Goal: Transaction & Acquisition: Register for event/course

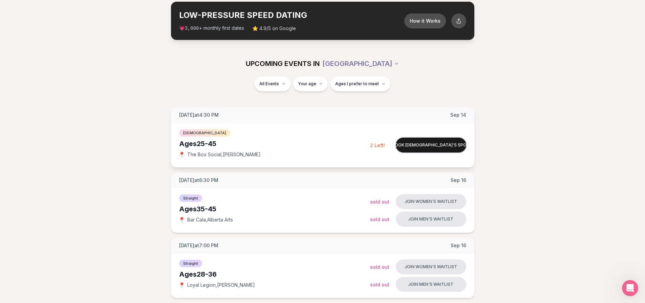
click at [430, 146] on button "Book [DEMOGRAPHIC_DATA]'s spot" at bounding box center [431, 145] width 70 height 15
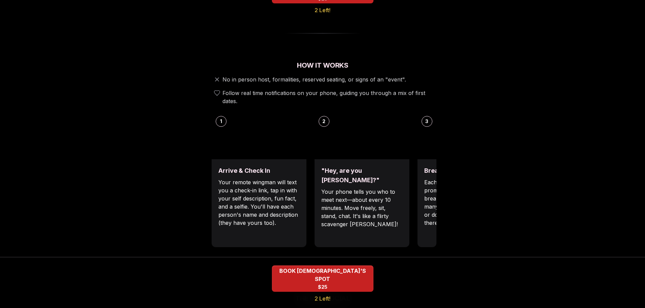
scroll to position [203, 0]
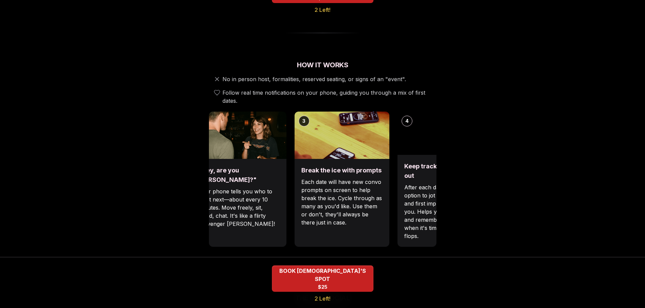
click at [296, 199] on div "Break the ice with prompts Each date will have new convo prompts on screen to h…" at bounding box center [342, 203] width 95 height 88
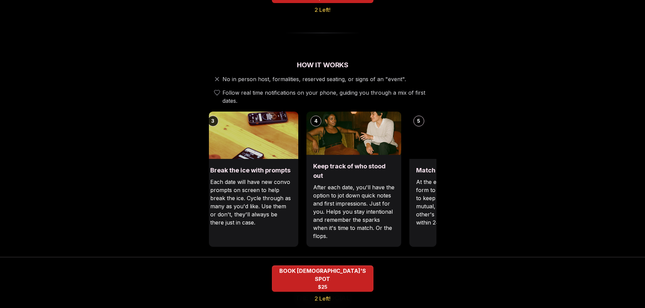
click at [263, 198] on p "Each date will have new convo prompts on screen to help break the ice. Cycle th…" at bounding box center [250, 202] width 81 height 49
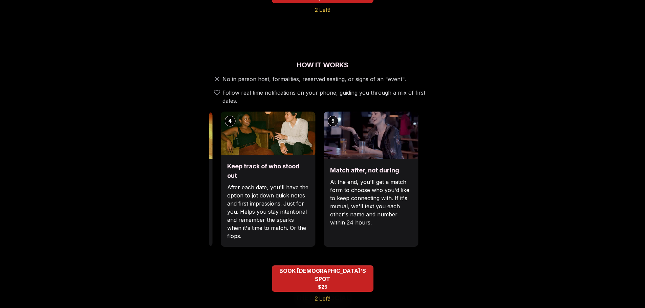
click at [277, 184] on p "After each date, you'll have the option to jot down quick notes and first impre…" at bounding box center [267, 212] width 81 height 57
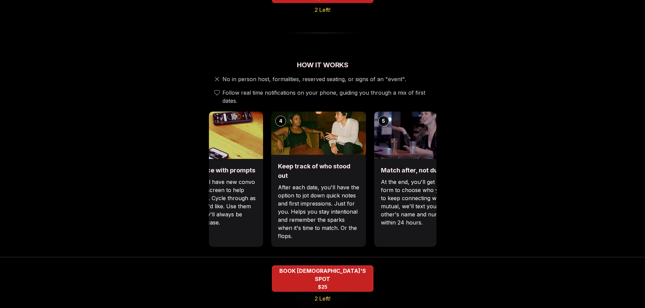
click at [332, 184] on p "After each date, you'll have the option to jot down quick notes and first impre…" at bounding box center [318, 212] width 81 height 57
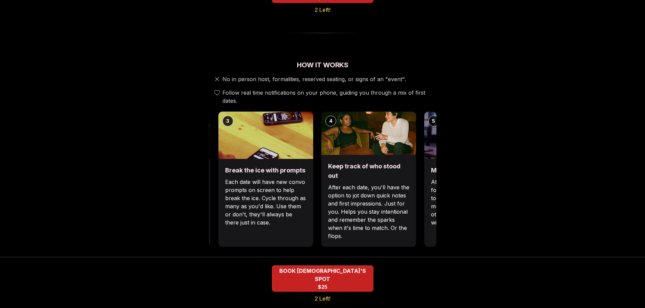
click at [409, 214] on p "After each date, you'll have the option to jot down quick notes and first impre…" at bounding box center [368, 212] width 81 height 57
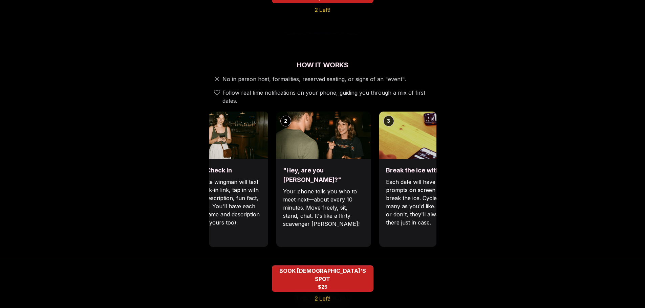
click at [393, 208] on p "Each date will have new convo prompts on screen to help break the ice. Cycle th…" at bounding box center [426, 202] width 81 height 49
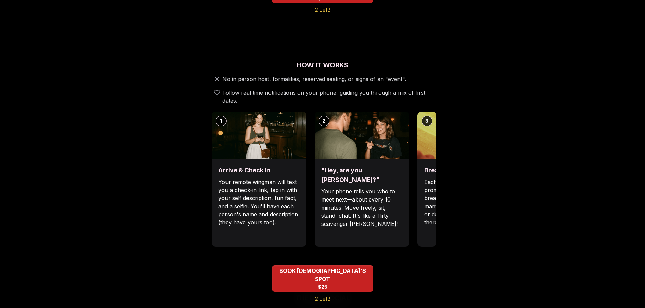
click at [407, 207] on div ""Hey, are you [PERSON_NAME]?" Your phone tells you who to meet next—about every…" at bounding box center [362, 203] width 95 height 88
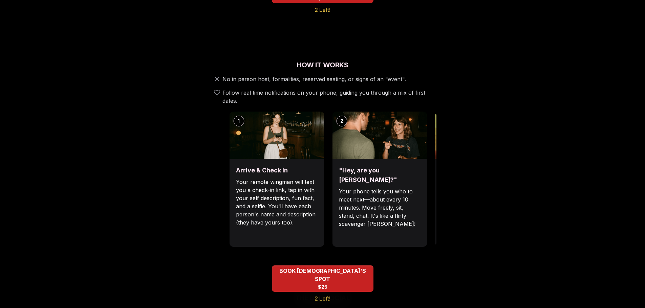
click at [375, 194] on p "Your phone tells you who to meet next—about every 10 minutes. Move freely, sit,…" at bounding box center [379, 208] width 81 height 41
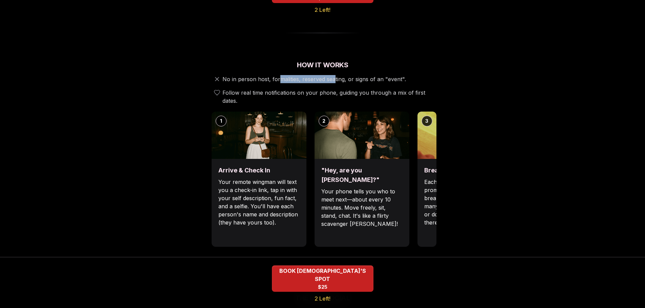
drag, startPoint x: 298, startPoint y: 67, endPoint x: 348, endPoint y: 69, distance: 49.5
click at [341, 75] on div "No in person host, formalities, reserved seating, or signs of an "event". Follo…" at bounding box center [323, 90] width 228 height 30
click at [358, 75] on div "No in person host, formalities, reserved seating, or signs of an "event". Follo…" at bounding box center [323, 90] width 228 height 30
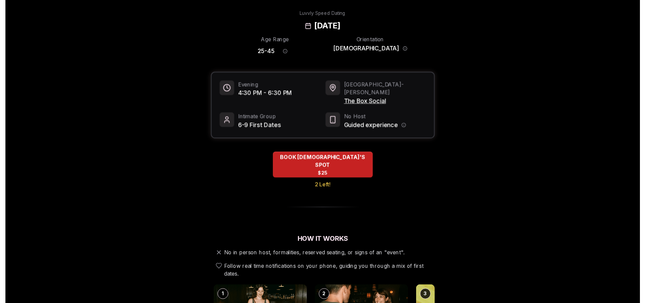
scroll to position [0, 0]
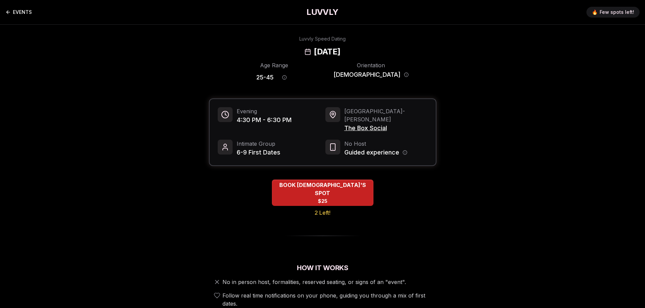
click at [23, 11] on link "EVENTS" at bounding box center [18, 12] width 26 height 14
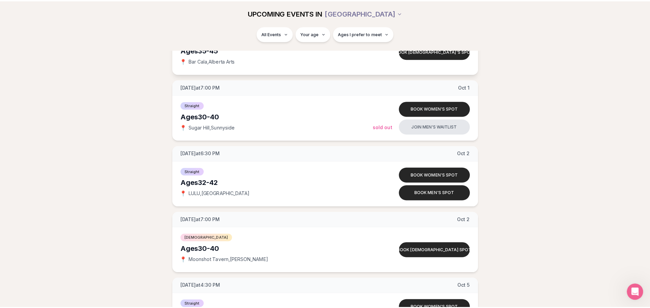
scroll to position [1287, 0]
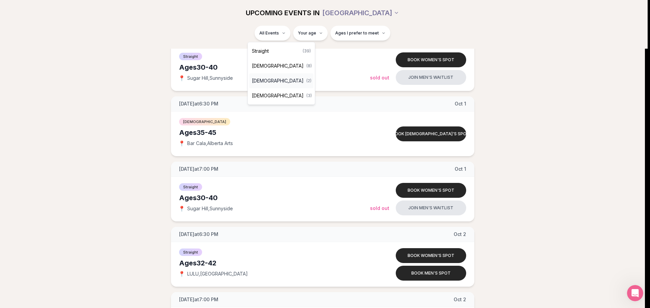
click at [267, 82] on span "[DEMOGRAPHIC_DATA]" at bounding box center [278, 81] width 52 height 7
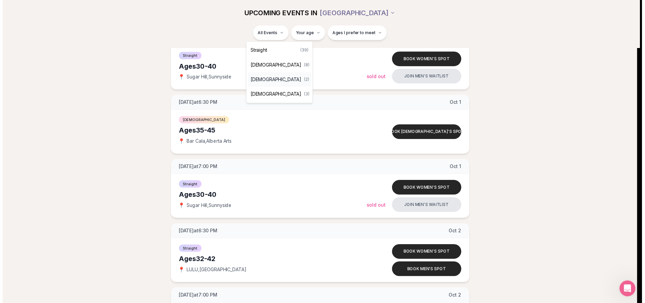
scroll to position [34, 0]
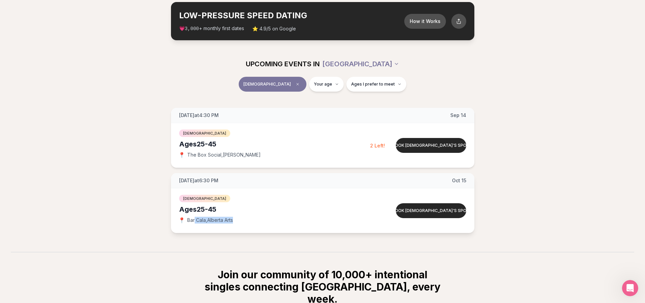
click at [239, 220] on div "📍 Bar Cala , [GEOGRAPHIC_DATA] Arts" at bounding box center [274, 220] width 191 height 7
drag, startPoint x: 187, startPoint y: 210, endPoint x: 231, endPoint y: 208, distance: 44.1
click at [231, 208] on div "Ages [DEMOGRAPHIC_DATA]" at bounding box center [274, 209] width 191 height 9
click at [231, 209] on div "Ages [DEMOGRAPHIC_DATA]" at bounding box center [274, 209] width 191 height 9
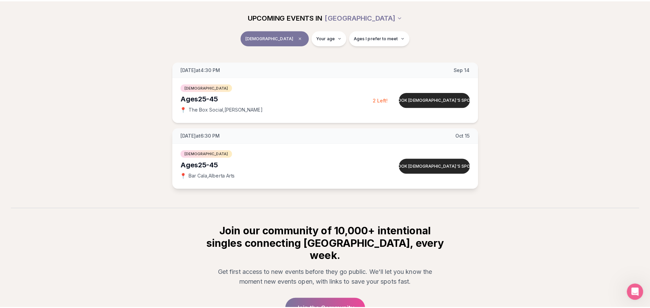
scroll to position [72, 0]
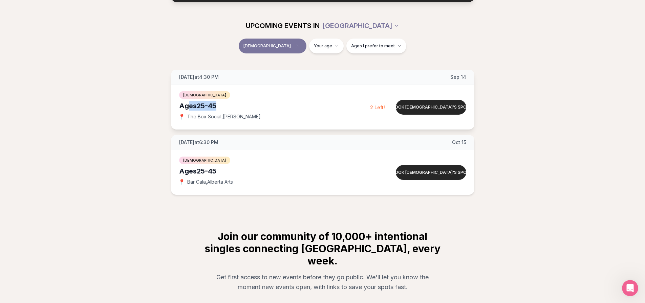
drag, startPoint x: 189, startPoint y: 106, endPoint x: 231, endPoint y: 106, distance: 41.3
click at [231, 106] on div "Ages [DEMOGRAPHIC_DATA]" at bounding box center [274, 105] width 191 height 9
click at [222, 108] on div "Ages [DEMOGRAPHIC_DATA]" at bounding box center [274, 105] width 191 height 9
drag, startPoint x: 179, startPoint y: 107, endPoint x: 217, endPoint y: 106, distance: 37.9
click at [217, 106] on div "Ages [DEMOGRAPHIC_DATA]" at bounding box center [274, 105] width 191 height 9
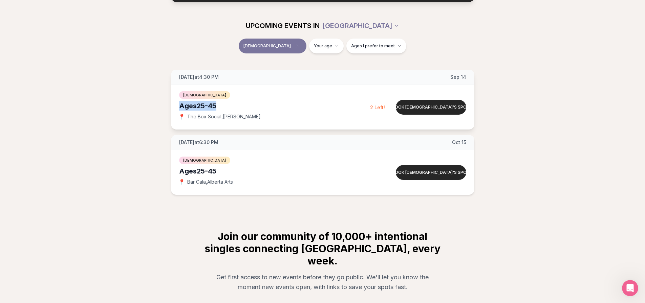
click at [217, 106] on div "Ages [DEMOGRAPHIC_DATA]" at bounding box center [274, 105] width 191 height 9
drag, startPoint x: 178, startPoint y: 107, endPoint x: 218, endPoint y: 107, distance: 40.0
click at [218, 107] on div "[DEMOGRAPHIC_DATA] Ages [DEMOGRAPHIC_DATA] 📍 The Box Social , N [PERSON_NAME] B…" at bounding box center [322, 107] width 303 height 45
click at [218, 107] on div "Ages [DEMOGRAPHIC_DATA]" at bounding box center [274, 105] width 191 height 9
click at [312, 45] on html "Back to home luvvly LOW-PRESSURE SPEED DATING How it Works 💗 3,000 + monthly fi…" at bounding box center [322, 155] width 645 height 455
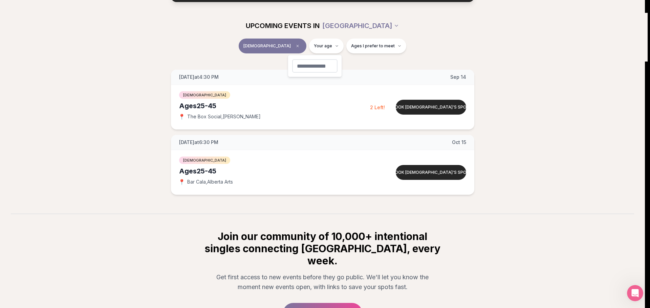
type input "**"
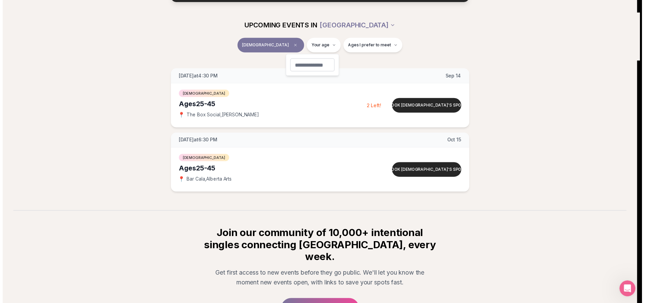
scroll to position [44, 0]
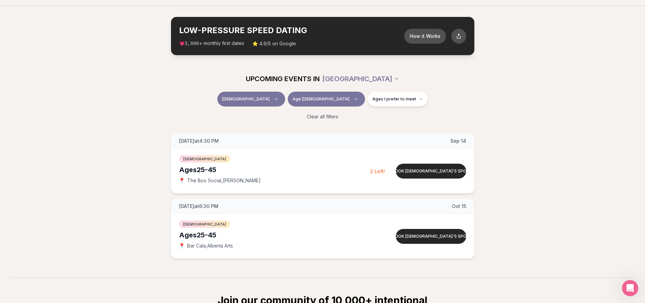
scroll to position [68, 0]
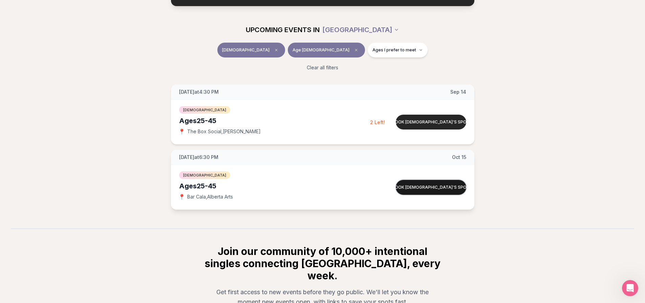
click at [446, 188] on button "Book [DEMOGRAPHIC_DATA]'s spot" at bounding box center [431, 187] width 70 height 15
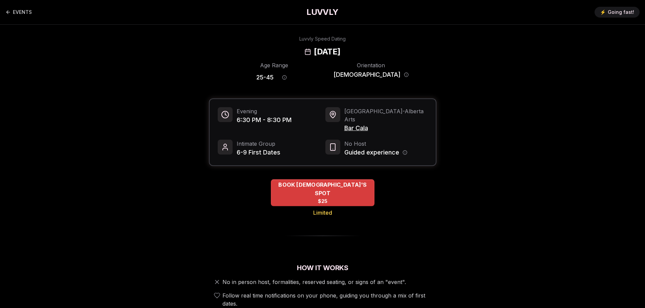
click at [343, 183] on div "BOOK [DEMOGRAPHIC_DATA]'S SPOT $25" at bounding box center [323, 192] width 104 height 27
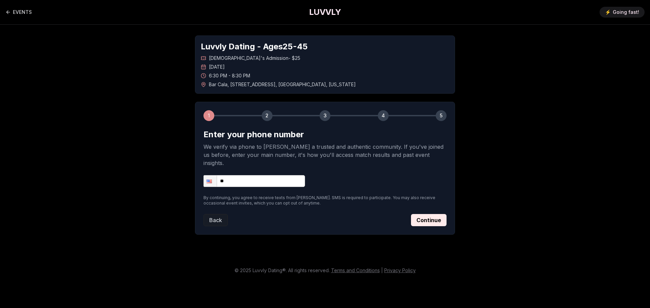
click at [266, 175] on input "**" at bounding box center [254, 181] width 102 height 12
type input "**********"
click at [441, 214] on button "Continue" at bounding box center [429, 220] width 36 height 12
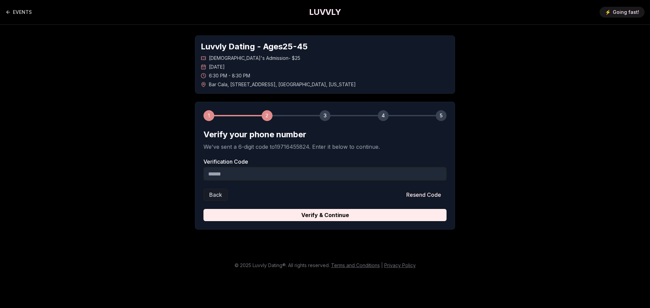
click at [244, 172] on input "Verification Code" at bounding box center [324, 174] width 243 height 14
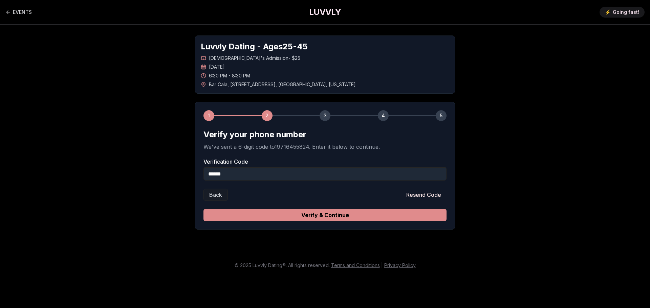
type input "******"
click at [315, 217] on button "Verify & Continue" at bounding box center [324, 215] width 243 height 12
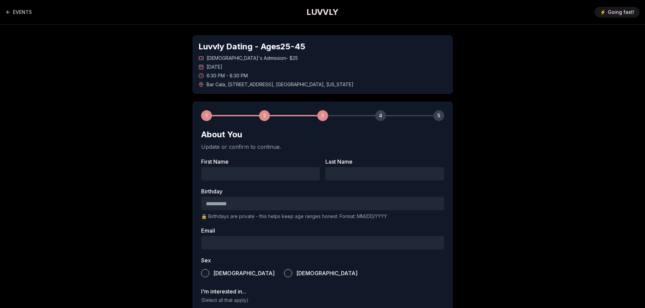
drag, startPoint x: 227, startPoint y: 176, endPoint x: 216, endPoint y: 173, distance: 10.8
click at [227, 176] on input "First Name" at bounding box center [260, 174] width 119 height 14
type input "******"
type input "********"
type input "**********"
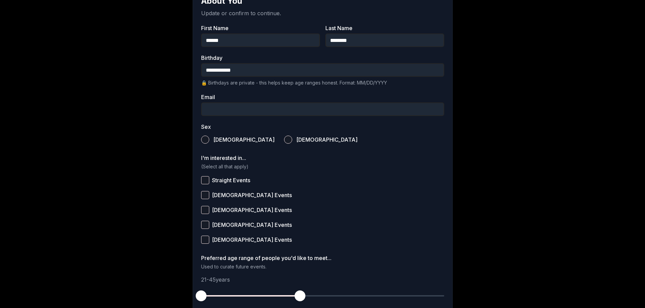
scroll to position [135, 0]
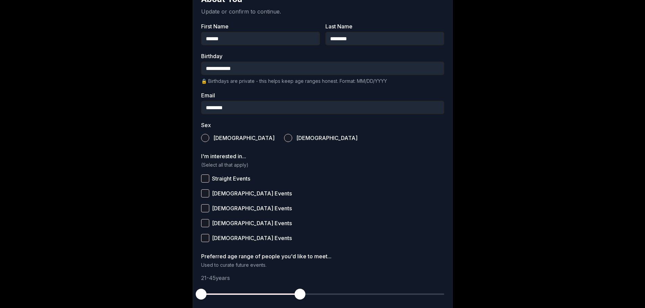
type input "**********"
click at [208, 137] on button "[DEMOGRAPHIC_DATA]" at bounding box center [205, 138] width 8 height 8
click at [203, 210] on button "[DEMOGRAPHIC_DATA] Events" at bounding box center [205, 209] width 8 height 8
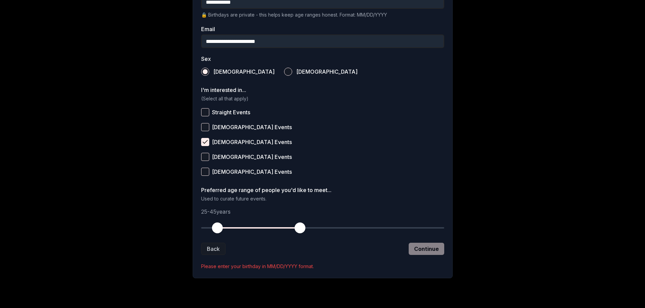
drag, startPoint x: 195, startPoint y: 229, endPoint x: 216, endPoint y: 230, distance: 21.4
click at [216, 230] on button "button" at bounding box center [217, 228] width 15 height 15
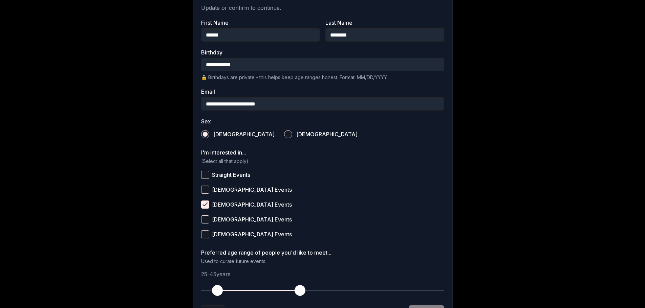
scroll to position [134, 0]
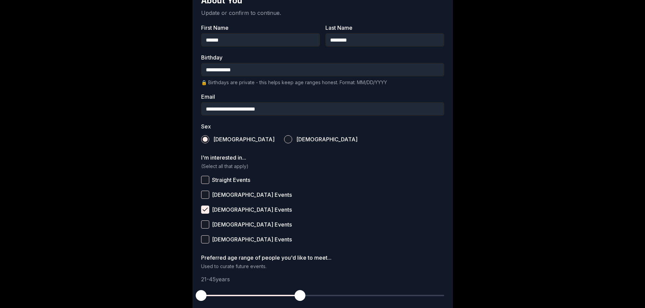
drag, startPoint x: 217, startPoint y: 295, endPoint x: 190, endPoint y: 297, distance: 27.1
click at [190, 297] on div "**********" at bounding box center [323, 124] width 474 height 467
click at [220, 69] on input "**********" at bounding box center [322, 70] width 243 height 14
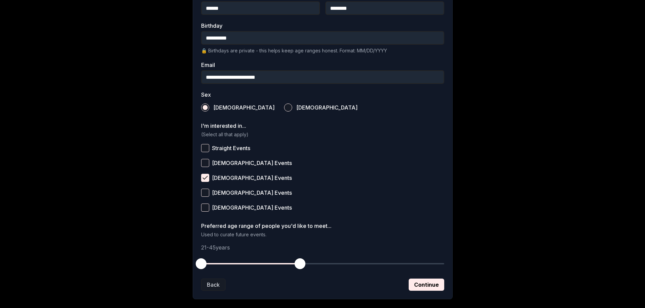
scroll to position [202, 0]
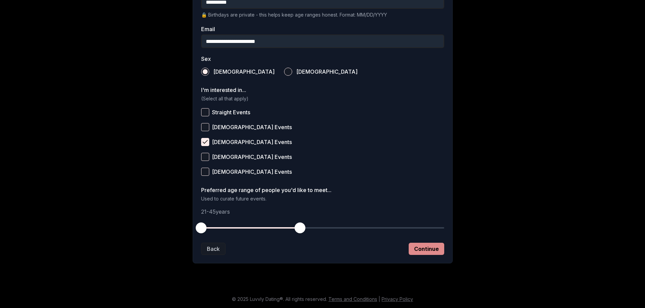
type input "**********"
click at [436, 247] on button "Continue" at bounding box center [427, 249] width 36 height 12
drag, startPoint x: 199, startPoint y: 228, endPoint x: 206, endPoint y: 229, distance: 6.8
click at [206, 229] on span "button" at bounding box center [205, 228] width 11 height 11
click at [425, 248] on button "Continue" at bounding box center [427, 249] width 36 height 12
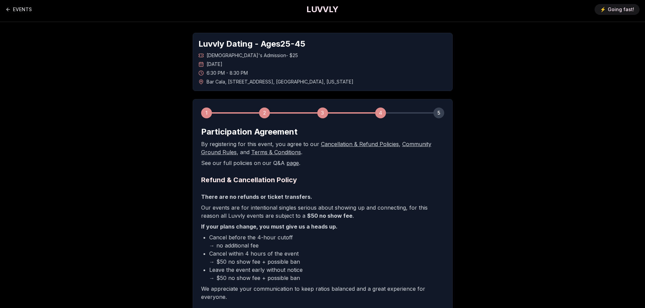
scroll to position [0, 0]
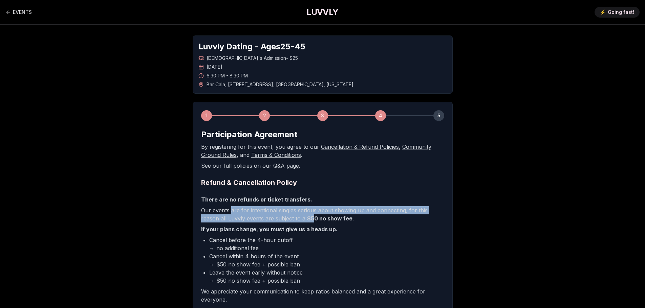
drag, startPoint x: 234, startPoint y: 213, endPoint x: 301, endPoint y: 216, distance: 66.4
click at [294, 215] on p "Our events are for intentional singles serious about showing up and connecting,…" at bounding box center [322, 215] width 243 height 16
click at [322, 214] on p "Our events are for intentional singles serious about showing up and connecting,…" at bounding box center [322, 215] width 243 height 16
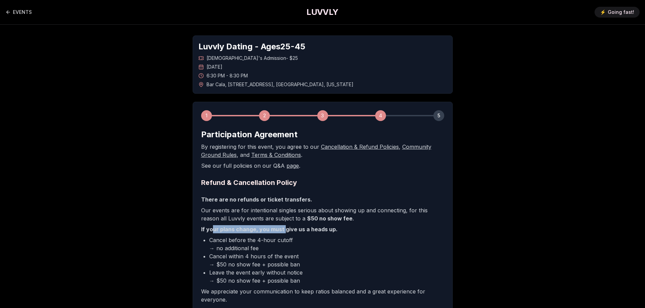
drag, startPoint x: 213, startPoint y: 230, endPoint x: 285, endPoint y: 230, distance: 72.5
click at [284, 230] on p "If your plans change, you must give us a heads up." at bounding box center [322, 229] width 243 height 8
click at [326, 230] on p "If your plans change, you must give us a heads up." at bounding box center [322, 229] width 243 height 8
drag, startPoint x: 215, startPoint y: 241, endPoint x: 261, endPoint y: 243, distance: 45.4
click at [260, 243] on li "Cancel before the 4-hour cutoff → no additional fee" at bounding box center [326, 244] width 235 height 16
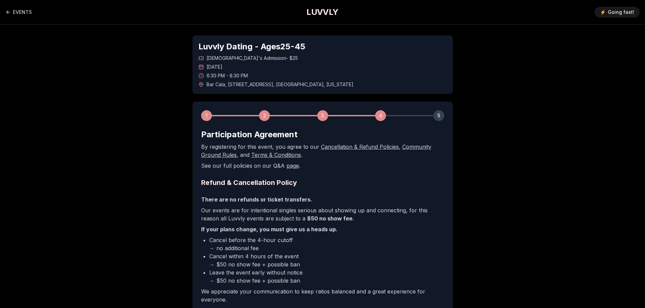
click at [277, 241] on li "Cancel before the 4-hour cutoff → no additional fee" at bounding box center [326, 244] width 235 height 16
drag, startPoint x: 256, startPoint y: 242, endPoint x: 285, endPoint y: 242, distance: 29.1
click at [285, 242] on li "Cancel before the 4-hour cutoff → no additional fee" at bounding box center [326, 244] width 235 height 16
click at [236, 249] on li "Cancel before the 4-hour cutoff → no additional fee" at bounding box center [326, 244] width 235 height 16
drag, startPoint x: 222, startPoint y: 258, endPoint x: 280, endPoint y: 258, distance: 57.6
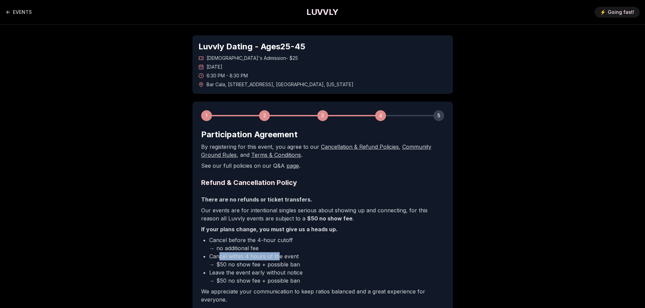
click at [280, 258] on li "Cancel within 4 hours of the event → $50 no show fee + possible ban" at bounding box center [326, 261] width 235 height 16
click at [287, 258] on li "Cancel within 4 hours of the event → $50 no show fee + possible ban" at bounding box center [326, 261] width 235 height 16
drag, startPoint x: 266, startPoint y: 268, endPoint x: 272, endPoint y: 268, distance: 5.4
click at [267, 268] on li "Cancel within 4 hours of the event → $50 no show fee + possible ban" at bounding box center [326, 261] width 235 height 16
drag, startPoint x: 276, startPoint y: 267, endPoint x: 288, endPoint y: 267, distance: 12.5
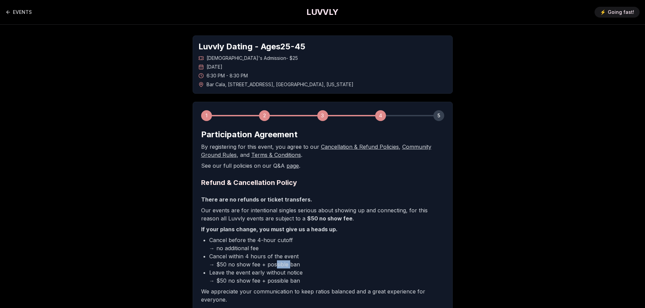
click at [288, 267] on li "Cancel within 4 hours of the event → $50 no show fee + possible ban" at bounding box center [326, 261] width 235 height 16
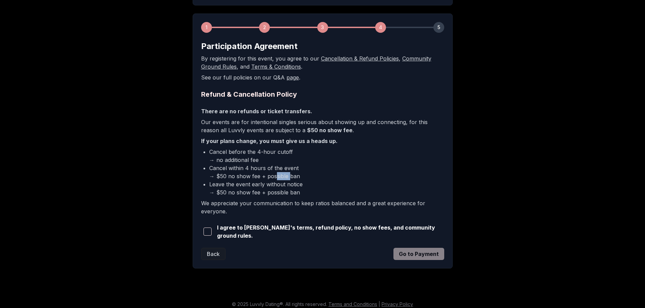
scroll to position [92, 0]
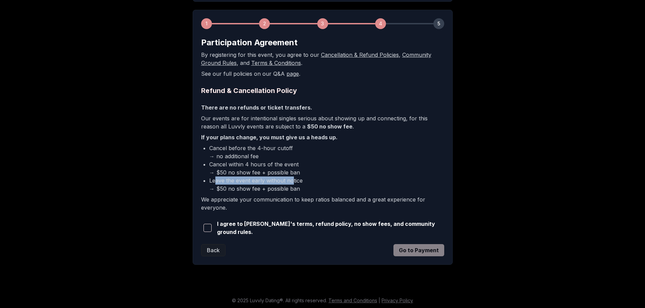
drag, startPoint x: 215, startPoint y: 183, endPoint x: 294, endPoint y: 182, distance: 78.9
click at [293, 182] on li "Leave the event early without notice → $50 no show fee + possible ban" at bounding box center [326, 185] width 235 height 16
click at [297, 182] on li "Leave the event early without notice → $50 no show fee + possible ban" at bounding box center [326, 185] width 235 height 16
drag, startPoint x: 219, startPoint y: 191, endPoint x: 291, endPoint y: 190, distance: 71.1
click at [289, 190] on li "Leave the event early without notice → $50 no show fee + possible ban" at bounding box center [326, 185] width 235 height 16
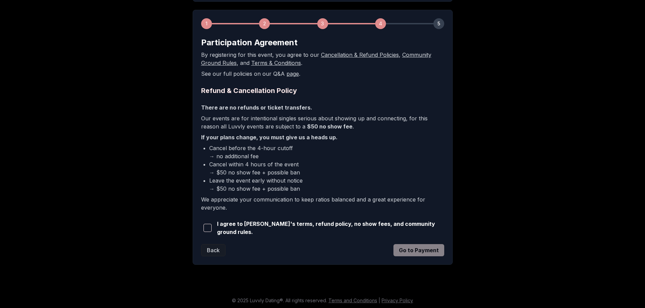
click at [293, 190] on li "Leave the event early without notice → $50 no show fee + possible ban" at bounding box center [326, 185] width 235 height 16
click at [208, 228] on span "button" at bounding box center [207, 228] width 8 height 8
click at [420, 250] on button "Go to Payment" at bounding box center [418, 250] width 51 height 12
